Goal: Transaction & Acquisition: Complete application form

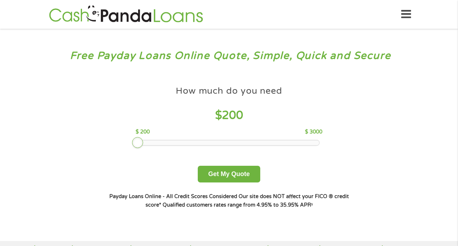
drag, startPoint x: 191, startPoint y: 143, endPoint x: 111, endPoint y: 146, distance: 79.9
click at [111, 146] on div "How much do you need $ 200 $ 200 $ 3000 Get My Quote" at bounding box center [229, 132] width 248 height 100
click at [224, 175] on button "Get My Quote" at bounding box center [229, 174] width 62 height 17
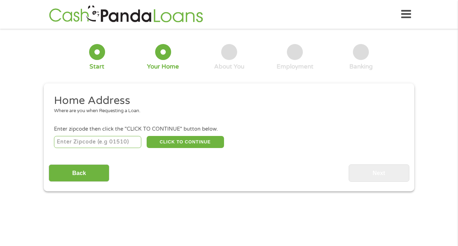
click at [111, 143] on input "number" at bounding box center [98, 142] width 88 height 12
type input "94109"
select select "[US_STATE]"
click at [184, 142] on button "CLICK TO CONTINUE" at bounding box center [185, 142] width 77 height 12
type input "94109"
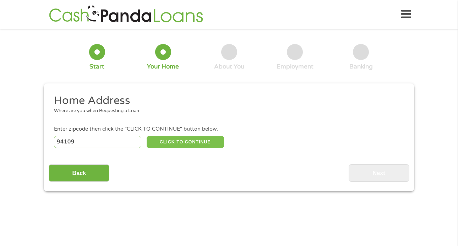
type input "[GEOGRAPHIC_DATA]"
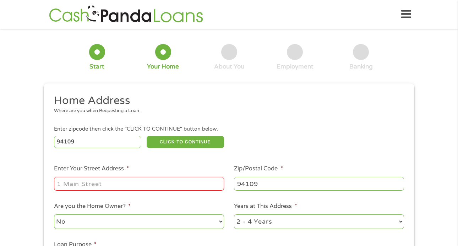
click at [159, 180] on input "Enter Your Street Address *" at bounding box center [139, 183] width 170 height 13
type input "1015 Geary Street"
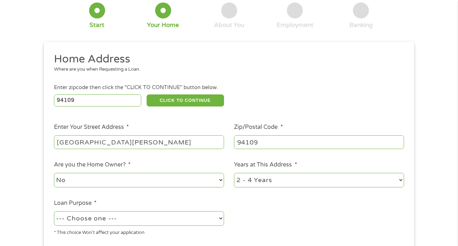
scroll to position [75, 0]
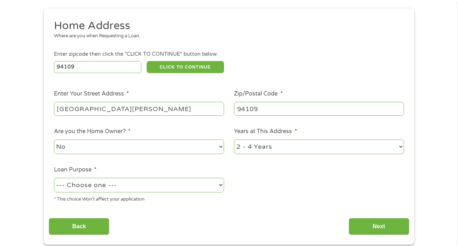
click at [192, 188] on select "--- Choose one --- Pay Bills Debt Consolidation Home Improvement Major Purchase…" at bounding box center [139, 185] width 170 height 15
select select "shorttermcash"
click at [54, 178] on select "--- Choose one --- Pay Bills Debt Consolidation Home Improvement Major Purchase…" at bounding box center [139, 185] width 170 height 15
click at [257, 145] on select "1 Year or less 1 - 2 Years 2 - 4 Years Over 4 Years" at bounding box center [319, 146] width 170 height 15
click at [234, 140] on select "1 Year or less 1 - 2 Years 2 - 4 Years Over 4 Years" at bounding box center [319, 146] width 170 height 15
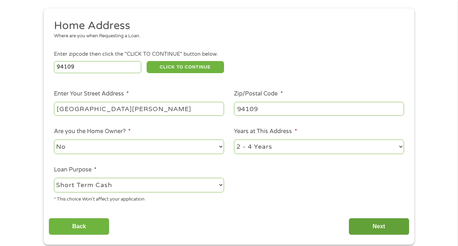
click at [375, 226] on input "Next" at bounding box center [378, 226] width 61 height 17
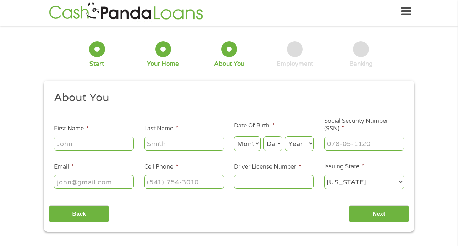
scroll to position [0, 0]
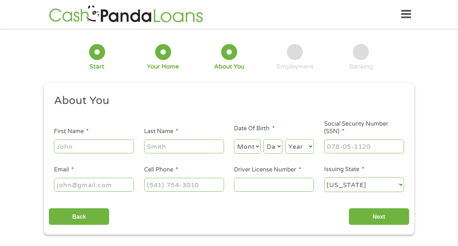
click at [72, 149] on input "First Name *" at bounding box center [94, 145] width 80 height 13
type input "Erik"
type input "Dolqueist"
type input "ewdolqueist@gmail.com"
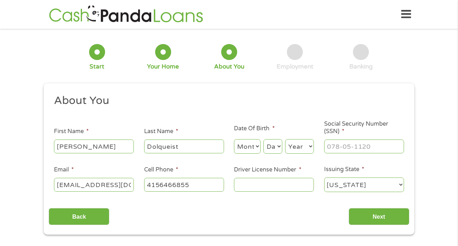
type input "(415) 646-6855"
click at [249, 148] on select "Month 1 2 3 4 5 6 7 8 9 10 11 12" at bounding box center [247, 146] width 27 height 15
select select "10"
click at [234, 139] on select "Month 1 2 3 4 5 6 7 8 9 10 11 12" at bounding box center [247, 146] width 27 height 15
click at [281, 142] on select "Day 1 2 3 4 5 6 7 8 9 10 11 12 13 14 15 16 17 18 19 20 21 22 23 24 25 26 27 28 …" at bounding box center [272, 146] width 19 height 15
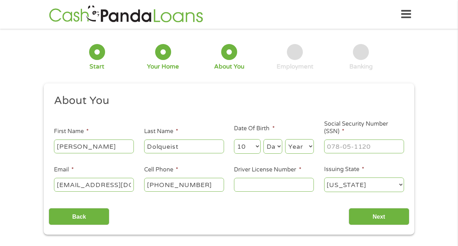
select select "16"
click at [263, 139] on select "Day 1 2 3 4 5 6 7 8 9 10 11 12 13 14 15 16 17 18 19 20 21 22 23 24 25 26 27 28 …" at bounding box center [272, 146] width 19 height 15
type input "___-__-____"
click at [340, 150] on input "___-__-____" at bounding box center [364, 145] width 80 height 13
click at [290, 143] on select "Year 2007 2006 2005 2004 2003 2002 2001 2000 1999 1998 1997 1996 1995 1994 1993…" at bounding box center [299, 146] width 29 height 15
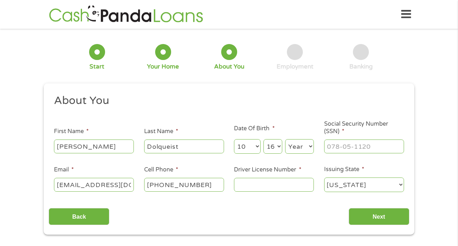
select select "1972"
click at [285, 139] on select "Year 2007 2006 2005 2004 2003 2002 2001 2000 1999 1998 1997 1996 1995 1994 1993…" at bounding box center [299, 146] width 29 height 15
click at [335, 145] on input "___-__-____" at bounding box center [364, 145] width 80 height 13
type input "151-78-2558"
click at [274, 187] on input "Driver License Number *" at bounding box center [274, 184] width 80 height 13
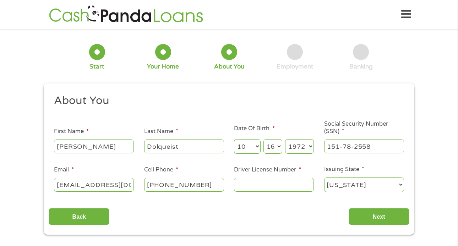
click at [273, 193] on div at bounding box center [274, 185] width 80 height 16
click at [270, 184] on input "Driver License Number *" at bounding box center [274, 184] width 80 height 13
type input "D2547173"
click at [392, 217] on input "Next" at bounding box center [378, 216] width 61 height 17
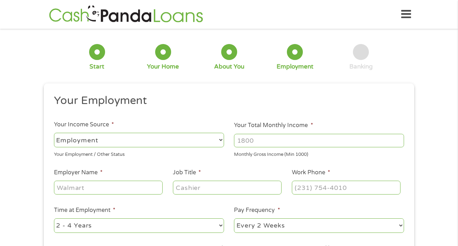
scroll to position [3, 3]
click at [210, 141] on select "--- Choose one --- Employment Self Employed Benefits" at bounding box center [139, 140] width 170 height 15
click at [54, 133] on select "--- Choose one --- Employment Self Employed Benefits" at bounding box center [139, 140] width 170 height 15
click at [249, 140] on input "Your Total Monthly Income *" at bounding box center [319, 140] width 170 height 13
type input "4"
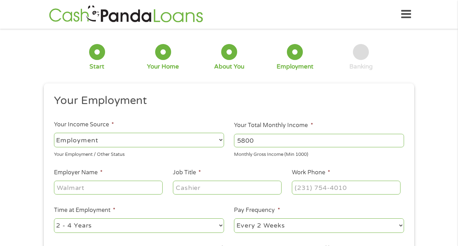
type input "5800"
click at [235, 176] on li "Job Title *" at bounding box center [226, 181] width 119 height 27
click at [93, 191] on input "Employer Name *" at bounding box center [108, 187] width 109 height 13
type input "Boudin Bakery"
click at [221, 187] on input "Job Title *" at bounding box center [227, 187] width 109 height 13
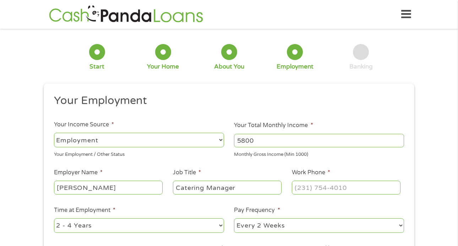
type input "Catering Manager"
type input "(___) ___-____"
click at [317, 186] on input "(___) ___-____" at bounding box center [346, 187] width 109 height 13
type input "(4__) ___-____"
click at [306, 191] on input "(___) ___-____" at bounding box center [346, 187] width 109 height 13
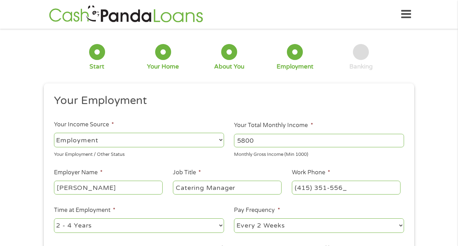
type input "(415) 351-5561"
click at [358, 214] on li "Pay Frequency * --- Choose one --- Every 2 Weeks Every Week Monthly Semi-Monthly" at bounding box center [319, 220] width 180 height 28
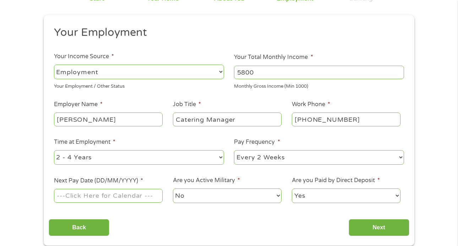
scroll to position [77, 0]
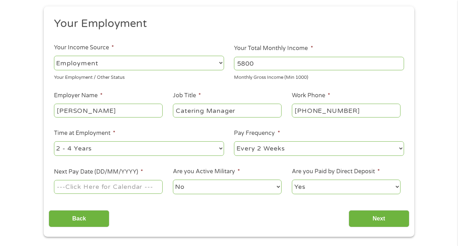
click at [152, 151] on select "--- Choose one --- 1 Year or less 1 - 2 Years 2 - 4 Years Over 4 Years" at bounding box center [139, 148] width 170 height 15
select select "60months"
click at [54, 141] on select "--- Choose one --- 1 Year or less 1 - 2 Years 2 - 4 Years Over 4 Years" at bounding box center [139, 148] width 170 height 15
click at [295, 156] on div "--- Choose one --- Every 2 Weeks Every Week Monthly Semi-Monthly" at bounding box center [319, 148] width 170 height 17
click at [301, 146] on select "--- Choose one --- Every 2 Weeks Every Week Monthly Semi-Monthly" at bounding box center [319, 148] width 170 height 15
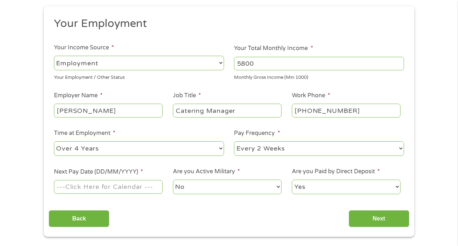
click at [234, 141] on select "--- Choose one --- Every 2 Weeks Every Week Monthly Semi-Monthly" at bounding box center [319, 148] width 170 height 15
click at [124, 190] on input "Next Pay Date (DD/MM/YYYY) *" at bounding box center [108, 186] width 109 height 13
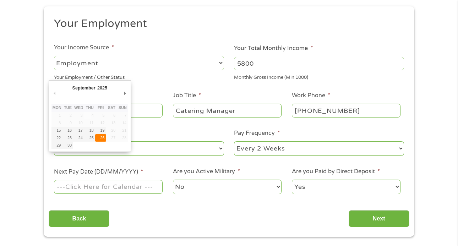
type input "26/09/2025"
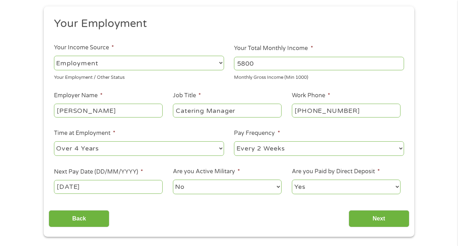
click at [316, 185] on select "Yes No" at bounding box center [346, 187] width 109 height 15
select select "0"
click at [292, 180] on select "Yes No" at bounding box center [346, 187] width 109 height 15
click at [379, 220] on input "Next" at bounding box center [378, 218] width 61 height 17
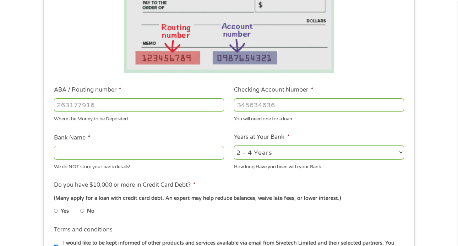
scroll to position [143, 0]
click at [91, 214] on label "No" at bounding box center [90, 211] width 7 height 8
click at [84, 214] on input "No" at bounding box center [82, 210] width 4 height 11
radio input "true"
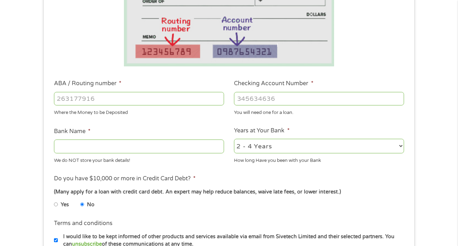
scroll to position [227, 0]
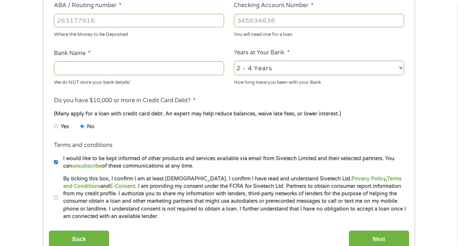
click at [74, 196] on label "By ticking this box, I confirm I am at least 18 years old. I confirm I have rea…" at bounding box center [232, 197] width 348 height 45
click at [58, 196] on input "By ticking this box, I confirm I am at least 18 years old. I confirm I have rea…" at bounding box center [56, 197] width 4 height 11
checkbox input "true"
click at [69, 67] on input "Bank Name *" at bounding box center [139, 67] width 170 height 13
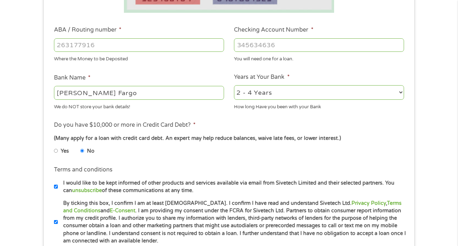
scroll to position [196, 0]
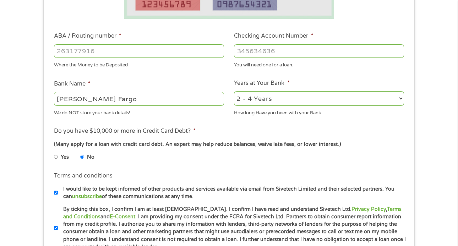
type input "Wells Fargo"
click at [269, 52] on input "Checking Account Number *" at bounding box center [319, 50] width 170 height 13
type input "1210"
click at [84, 49] on input "ABA / Routing number *" at bounding box center [139, 50] width 170 height 13
type input "121042882"
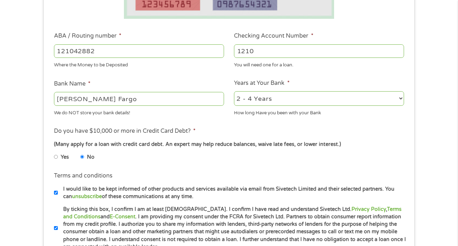
type input "WELLS FARGO BANK NA"
type input "121042882"
drag, startPoint x: 264, startPoint y: 49, endPoint x: 218, endPoint y: 48, distance: 45.8
click at [218, 48] on ul "Bank Information Where do you want the funds deposited? ABA / Routing number * …" at bounding box center [229, 73] width 360 height 353
type input "375704936"
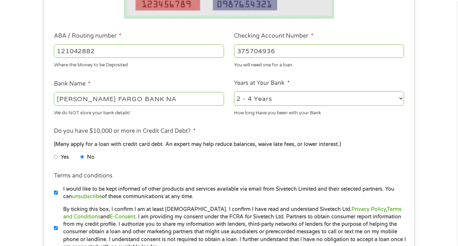
click at [118, 166] on ul "Bank Information Where do you want the funds deposited? ABA / Routing number * …" at bounding box center [229, 73] width 360 height 353
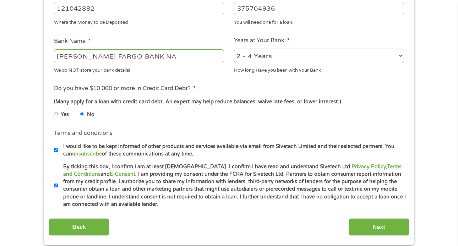
scroll to position [261, 0]
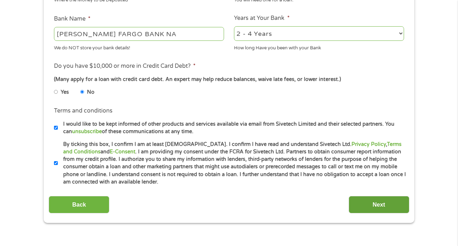
click at [375, 203] on input "Next" at bounding box center [378, 204] width 61 height 17
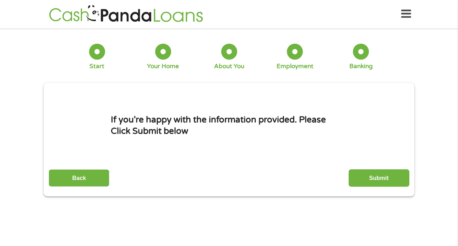
scroll to position [0, 0]
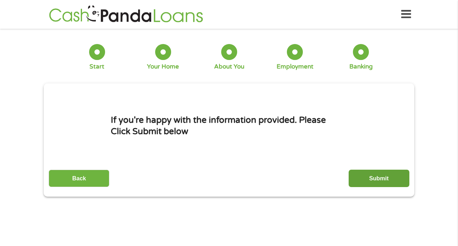
click at [375, 180] on input "Submit" at bounding box center [378, 178] width 61 height 17
